Goal: Task Accomplishment & Management: Complete application form

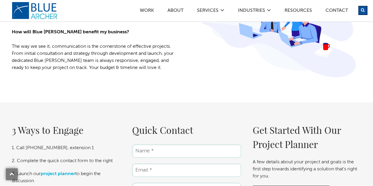
scroll to position [913, 0]
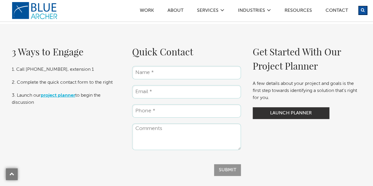
click at [72, 98] on link "project planner" at bounding box center [58, 95] width 34 height 5
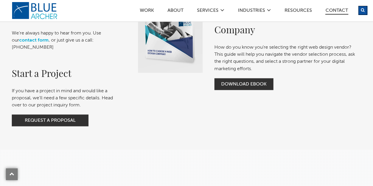
scroll to position [501, 0]
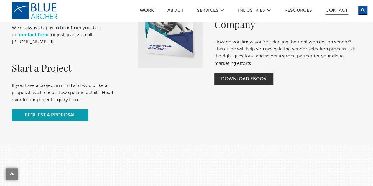
click at [56, 121] on link "Request a Proposal" at bounding box center [50, 115] width 77 height 12
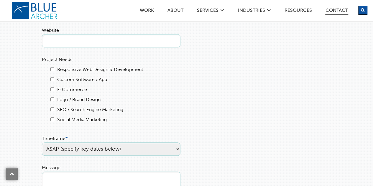
scroll to position [118, 0]
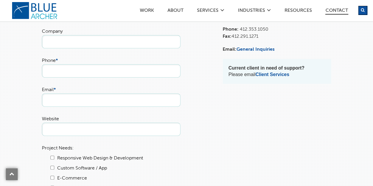
click at [70, 136] on input "Website" at bounding box center [111, 129] width 138 height 13
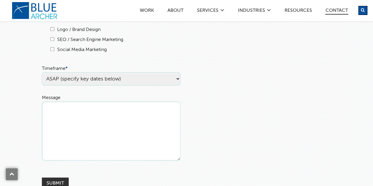
scroll to position [295, 0]
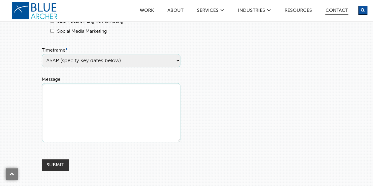
click at [178, 67] on select "ASAP (specify key dates below) [DATE] [DATE] Undecided" at bounding box center [111, 60] width 138 height 13
select select "Undecided"
click at [42, 67] on select "ASAP (specify key dates below) [DATE] [DATE] Undecided" at bounding box center [111, 60] width 138 height 13
click at [48, 117] on textarea "Message" at bounding box center [111, 112] width 138 height 59
click at [53, 115] on textarea "Message" at bounding box center [111, 112] width 138 height 59
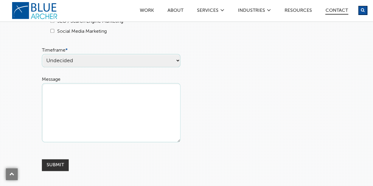
click at [50, 115] on textarea "Message" at bounding box center [111, 112] width 138 height 59
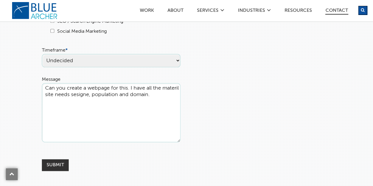
click at [62, 132] on textarea "Can you create a webpage for this. I have all the materil site needs sesigne, p…" at bounding box center [111, 112] width 138 height 59
click at [149, 117] on textarea "Can you create a webpage for this. I have all the materil site needs sesigne, p…" at bounding box center [111, 112] width 138 height 59
click at [48, 131] on textarea "Can you create a webpage for this. I have all the materil site needs sesigne, p…" at bounding box center [111, 112] width 138 height 59
paste textarea "Stream Side Science Introduction The activities in Stream Sid Science bring a w…"
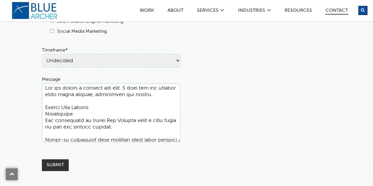
click at [89, 137] on textarea "Message" at bounding box center [111, 112] width 138 height 59
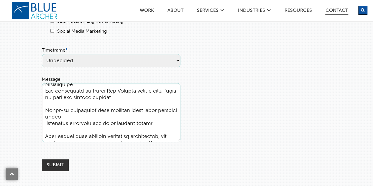
scroll to position [0, 0]
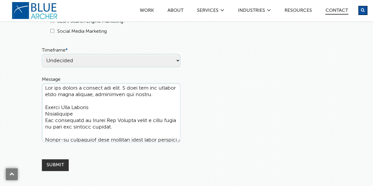
click at [45, 138] on textarea "Message" at bounding box center [111, 112] width 138 height 59
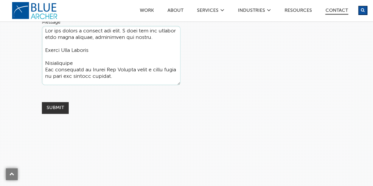
scroll to position [354, 0]
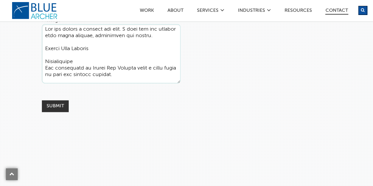
click at [139, 83] on textarea "Message" at bounding box center [111, 53] width 138 height 59
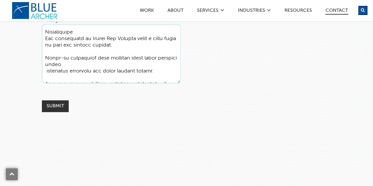
drag, startPoint x: 46, startPoint y: 81, endPoint x: 160, endPoint y: 95, distance: 115.1
click at [160, 83] on textarea "Message" at bounding box center [111, 53] width 138 height 59
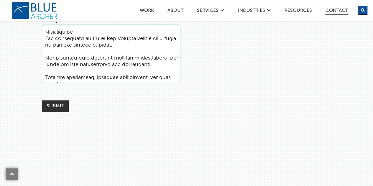
click at [58, 83] on textarea "Message" at bounding box center [111, 53] width 138 height 59
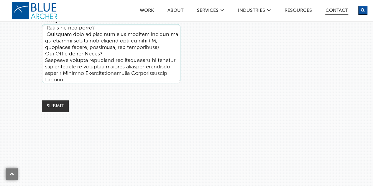
scroll to position [88, 0]
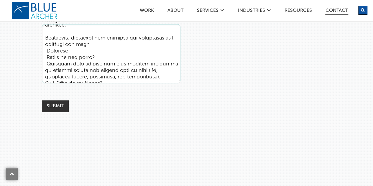
click at [91, 69] on textarea "Message" at bounding box center [111, 53] width 138 height 59
click at [47, 76] on textarea "Message" at bounding box center [111, 53] width 138 height 59
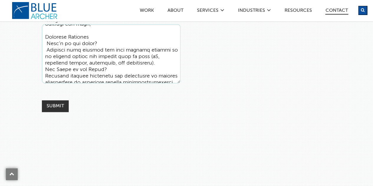
scroll to position [118, 0]
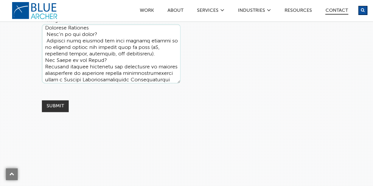
click at [46, 83] on textarea "Message" at bounding box center [111, 53] width 138 height 59
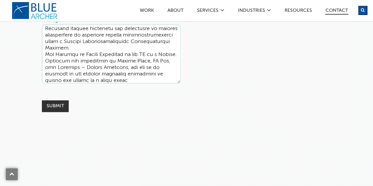
scroll to position [177, 0]
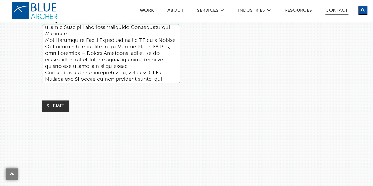
click at [45, 64] on textarea "Message" at bounding box center [111, 53] width 138 height 59
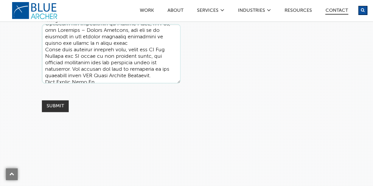
scroll to position [236, 0]
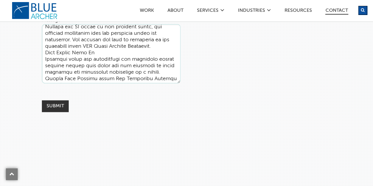
click at [46, 83] on textarea "Message" at bounding box center [111, 53] width 138 height 59
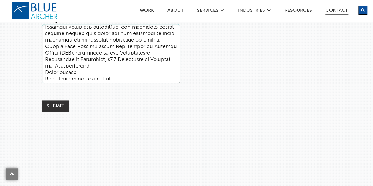
scroll to position [293, 0]
drag, startPoint x: 47, startPoint y: 88, endPoint x: 151, endPoint y: 91, distance: 104.4
click at [151, 83] on textarea "Message" at bounding box center [111, 53] width 138 height 59
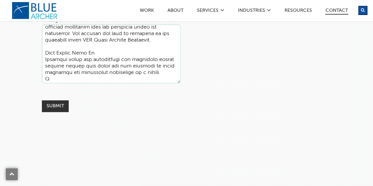
scroll to position [261, 0]
click at [58, 83] on textarea "Message" at bounding box center [111, 53] width 138 height 59
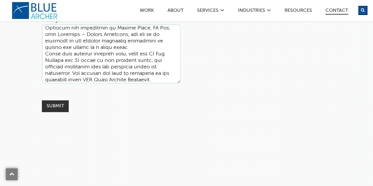
scroll to position [173, 0]
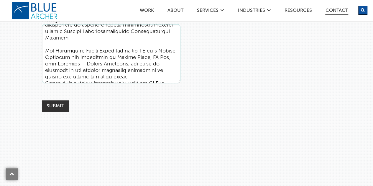
click at [65, 82] on textarea "Message" at bounding box center [111, 53] width 138 height 59
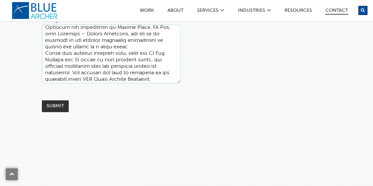
scroll to position [210, 0]
drag, startPoint x: 47, startPoint y: 92, endPoint x: 153, endPoint y: 75, distance: 107.5
click at [153, 75] on textarea "Message" at bounding box center [111, 53] width 138 height 59
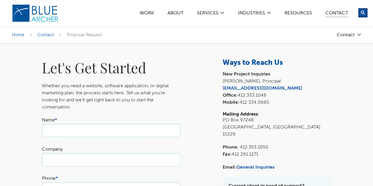
scroll to position [29, 0]
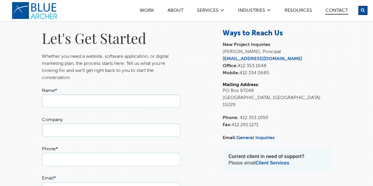
type textarea "Can you create a webpage for this. I have all the materil site needs sesigne, p…"
click at [62, 105] on input "Name *" at bounding box center [111, 100] width 138 height 13
type input "Anthony Gagliered"
type input "Non Profit"
type input "4126803541"
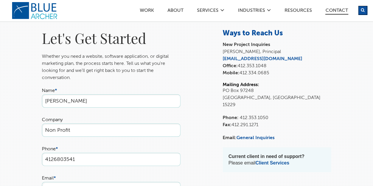
type input "tgaglierd@comcast.net"
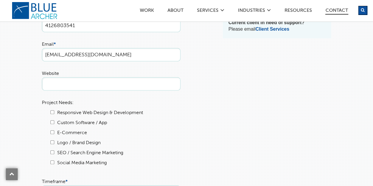
scroll to position [177, 0]
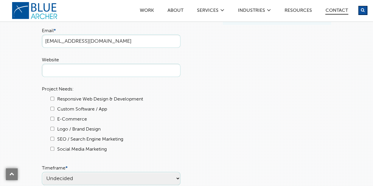
click at [52, 100] on input "Responsive Web Design & Development" at bounding box center [52, 99] width 4 height 4
checkbox input "true"
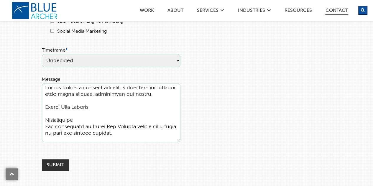
scroll to position [0, 0]
click at [62, 118] on textarea "Message" at bounding box center [111, 112] width 138 height 59
click at [94, 118] on textarea "Message" at bounding box center [111, 112] width 138 height 59
click at [96, 142] on textarea "Message" at bounding box center [111, 112] width 138 height 59
click at [44, 142] on textarea "Message" at bounding box center [111, 112] width 138 height 59
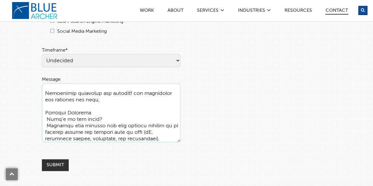
scroll to position [119, 0]
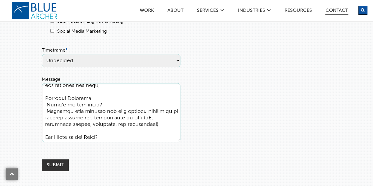
drag, startPoint x: 45, startPoint y: 123, endPoint x: 151, endPoint y: 112, distance: 106.1
click at [151, 112] on textarea "Message" at bounding box center [111, 112] width 138 height 59
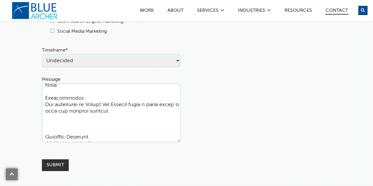
scroll to position [44, 0]
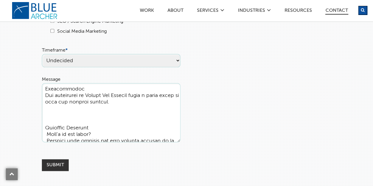
click at [146, 129] on textarea "Message" at bounding box center [111, 112] width 138 height 59
drag, startPoint x: 43, startPoint y: 149, endPoint x: 96, endPoint y: 149, distance: 53.3
click at [96, 142] on textarea "Message" at bounding box center [111, 112] width 138 height 59
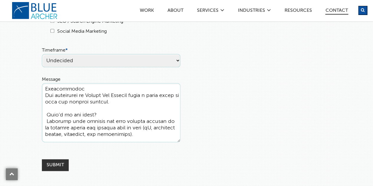
click at [44, 119] on textarea "Message" at bounding box center [111, 112] width 138 height 59
click at [138, 127] on textarea "Message" at bounding box center [111, 112] width 138 height 59
paste textarea "Each lesson plan contains background information, and step by step instructions…"
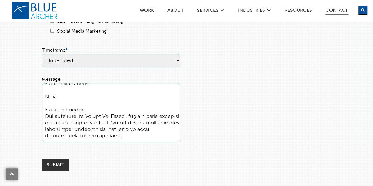
scroll to position [29, 0]
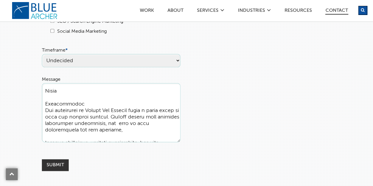
click at [137, 140] on textarea "Message" at bounding box center [111, 112] width 138 height 59
click at [146, 140] on textarea "Message" at bounding box center [111, 112] width 138 height 59
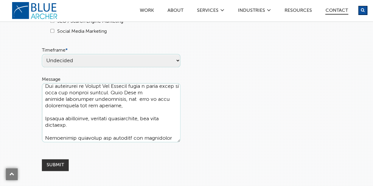
scroll to position [59, 0]
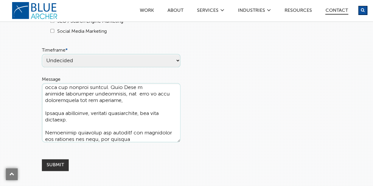
click at [157, 112] on textarea "Message" at bounding box center [111, 112] width 138 height 59
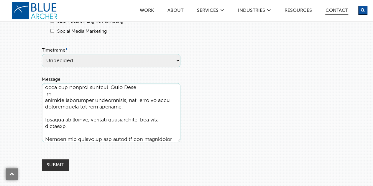
scroll to position [66, 0]
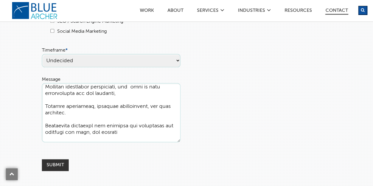
click at [119, 118] on textarea "Message" at bounding box center [111, 112] width 138 height 59
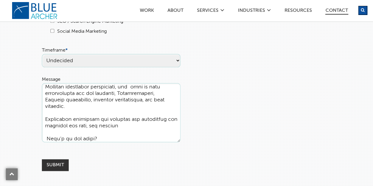
drag, startPoint x: 96, startPoint y: 124, endPoint x: 174, endPoint y: 125, distance: 78.1
click at [174, 125] on textarea "Message" at bounding box center [111, 112] width 138 height 59
drag, startPoint x: 145, startPoint y: 131, endPoint x: 141, endPoint y: 130, distance: 3.9
click at [144, 131] on textarea "Message" at bounding box center [111, 112] width 138 height 59
click at [97, 124] on textarea "Message" at bounding box center [111, 112] width 138 height 59
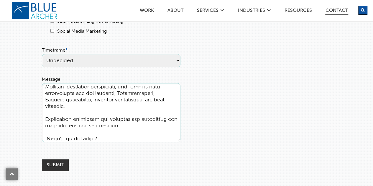
click at [96, 125] on textarea "Message" at bounding box center [111, 112] width 138 height 59
drag, startPoint x: 96, startPoint y: 125, endPoint x: 117, endPoint y: 131, distance: 21.6
click at [117, 131] on textarea "Message" at bounding box center [111, 112] width 138 height 59
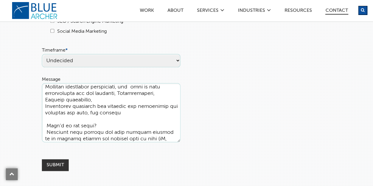
click at [87, 136] on textarea "Message" at bounding box center [111, 112] width 138 height 59
drag, startPoint x: 90, startPoint y: 137, endPoint x: 120, endPoint y: 137, distance: 29.5
click at [120, 137] on textarea "Message" at bounding box center [111, 112] width 138 height 59
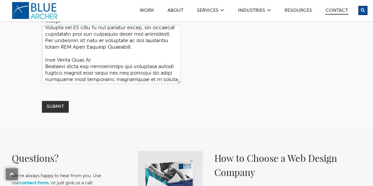
scroll to position [354, 0]
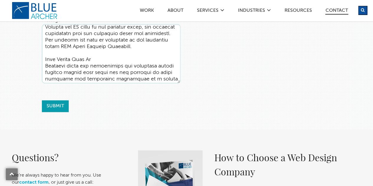
type textarea "Can you create a webpage for this. I have all the materil. Site needs Designe, …"
click at [59, 112] on input "Submit" at bounding box center [55, 106] width 27 height 12
